Goal: Information Seeking & Learning: Learn about a topic

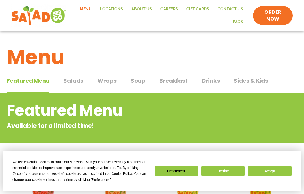
click at [74, 80] on span "Salads" at bounding box center [73, 80] width 20 height 8
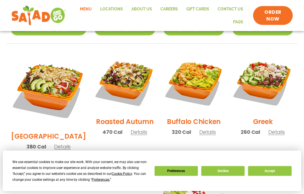
scroll to position [280, 0]
click at [196, 82] on img at bounding box center [193, 82] width 60 height 60
click at [208, 128] on span "Details" at bounding box center [207, 131] width 17 height 7
click at [147, 119] on div "Roasted Autumn 470 Cal Details" at bounding box center [124, 96] width 60 height 89
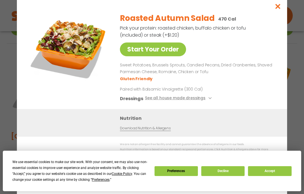
click at [130, 127] on div "Nutrition Download Nutrition & Allergens" at bounding box center [152, 123] width 270 height 28
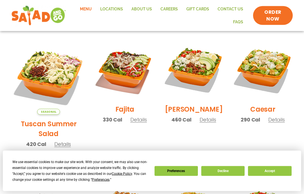
scroll to position [150, 0]
click at [266, 76] on img at bounding box center [262, 70] width 60 height 60
click at [53, 78] on img at bounding box center [48, 77] width 75 height 75
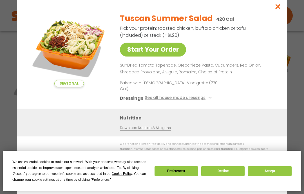
click at [213, 95] on div "Dressings See all house made dressings" at bounding box center [197, 97] width 154 height 7
click at [209, 97] on button "See all house made dressings" at bounding box center [179, 97] width 68 height 7
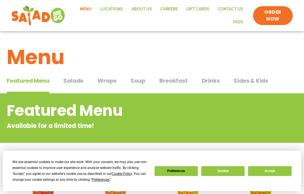
click at [79, 80] on span "Salads" at bounding box center [73, 80] width 20 height 8
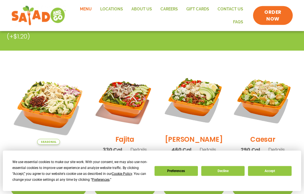
scroll to position [120, 0]
click at [127, 104] on img at bounding box center [124, 100] width 60 height 60
click at [204, 152] on span "Details" at bounding box center [207, 149] width 17 height 7
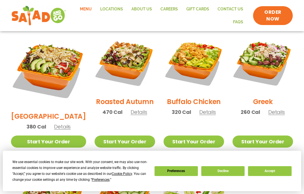
scroll to position [297, 0]
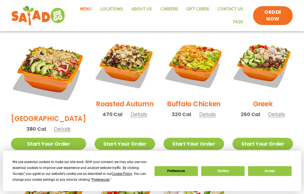
click at [210, 111] on span "Details" at bounding box center [207, 114] width 17 height 7
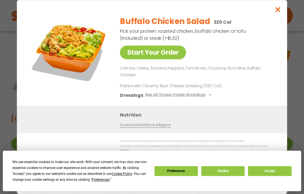
click at [209, 95] on button "See all house made dressings" at bounding box center [179, 95] width 68 height 7
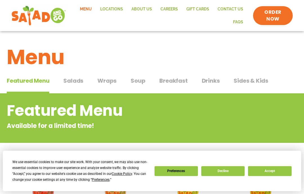
click at [137, 82] on span "Soup" at bounding box center [137, 80] width 15 height 8
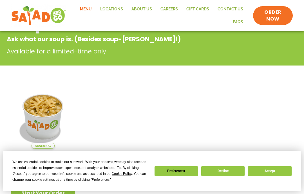
scroll to position [85, 0]
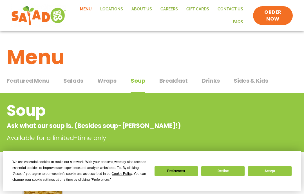
click at [37, 82] on span "Featured Menu" at bounding box center [28, 80] width 42 height 8
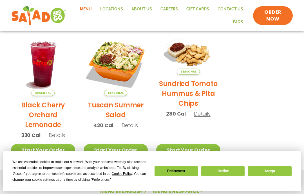
scroll to position [261, 0]
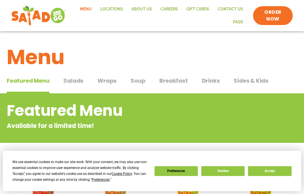
click at [78, 78] on span "Salads" at bounding box center [73, 80] width 20 height 8
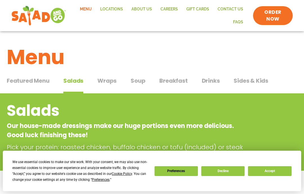
click at [114, 80] on span "Wraps" at bounding box center [106, 80] width 19 height 8
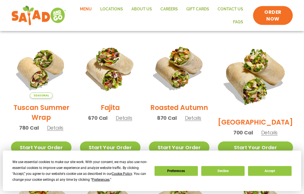
scroll to position [143, 0]
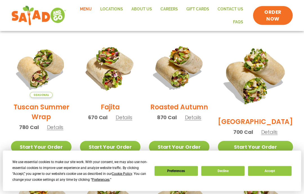
click at [59, 128] on span "Details" at bounding box center [55, 127] width 17 height 7
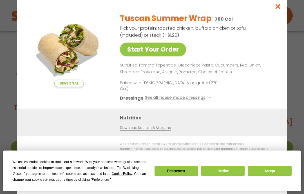
scroll to position [143, 0]
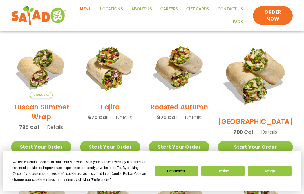
click at [201, 121] on span "Details" at bounding box center [193, 117] width 17 height 7
click at [281, 116] on div "BBQ Ranch 700 Cal Details" at bounding box center [255, 88] width 75 height 103
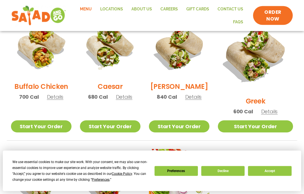
scroll to position [300, 0]
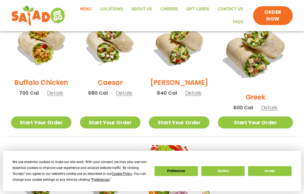
click at [202, 96] on span "Details" at bounding box center [193, 92] width 17 height 7
click at [276, 104] on span "Details" at bounding box center [269, 107] width 17 height 7
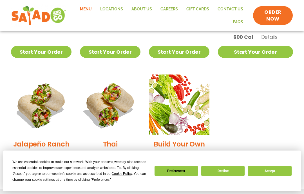
scroll to position [403, 0]
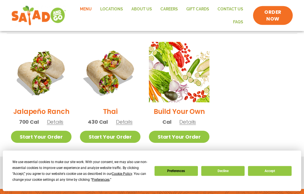
click at [59, 119] on span "Details" at bounding box center [55, 122] width 17 height 7
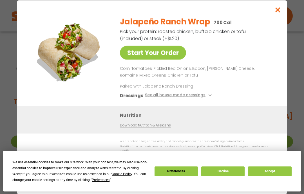
scroll to position [148, 0]
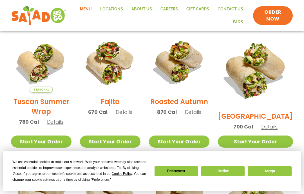
click at [89, 6] on link "Menu" at bounding box center [86, 9] width 20 height 13
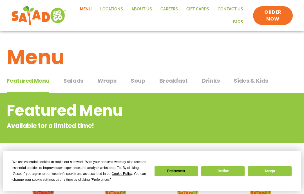
click at [76, 83] on span "Salads" at bounding box center [73, 80] width 20 height 8
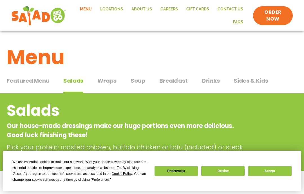
click at [80, 84] on span "Salads" at bounding box center [73, 80] width 20 height 8
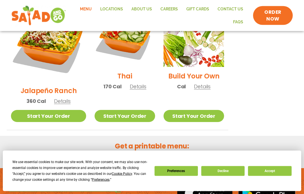
scroll to position [461, 0]
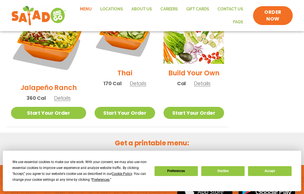
click at [103, 107] on link "Start Your Order" at bounding box center [124, 113] width 60 height 12
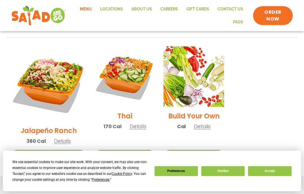
scroll to position [414, 0]
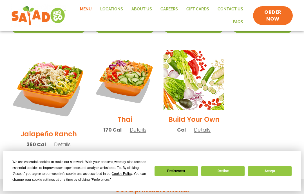
click at [137, 126] on span "Details" at bounding box center [138, 129] width 17 height 7
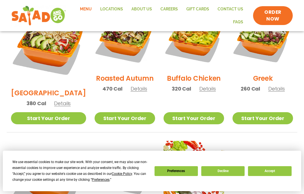
scroll to position [323, 0]
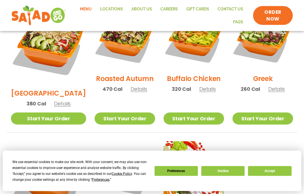
click at [277, 86] on span "Details" at bounding box center [276, 89] width 17 height 7
